Goal: Information Seeking & Learning: Find specific fact

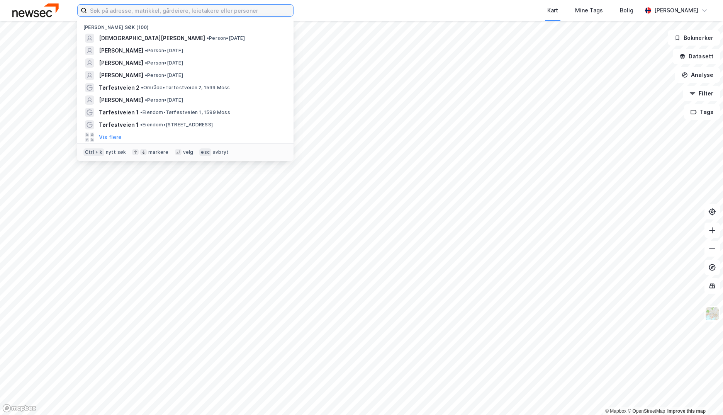
click at [99, 15] on input at bounding box center [190, 11] width 206 height 12
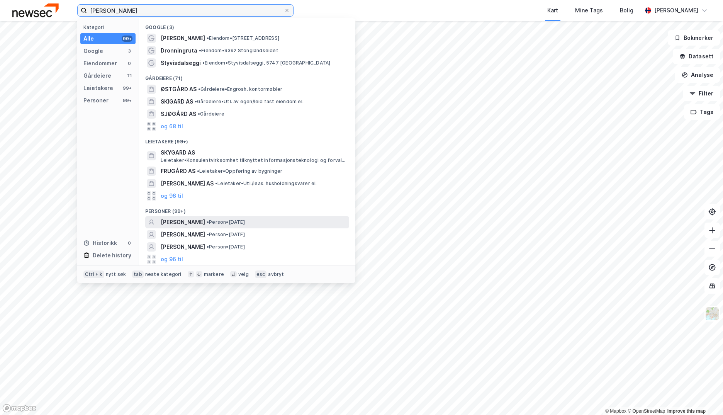
type input "[PERSON_NAME]"
click at [260, 226] on div "[PERSON_NAME] • Person • [DATE]" at bounding box center [254, 222] width 187 height 9
